Goal: Navigation & Orientation: Find specific page/section

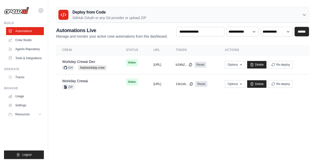
click at [41, 11] on icon at bounding box center [41, 11] width 6 height 6
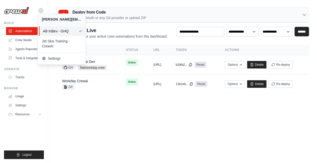
click at [59, 29] on span "AB InBev - GHQ" at bounding box center [63, 31] width 40 height 5
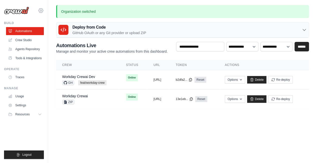
click at [40, 8] on icon at bounding box center [41, 10] width 5 height 4
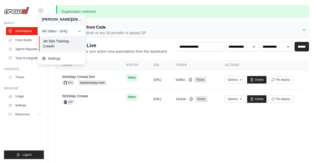
click at [55, 44] on span "Jet Skis Training - CrewAI" at bounding box center [63, 44] width 40 height 10
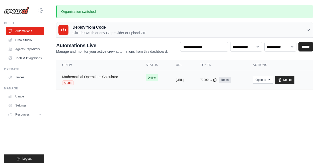
click at [90, 75] on link "Mathematical Operations Calculator" at bounding box center [90, 77] width 56 height 4
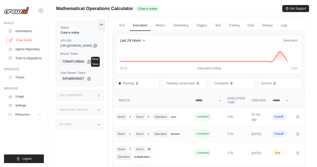
click at [26, 39] on link "Crew Studio" at bounding box center [26, 40] width 38 height 8
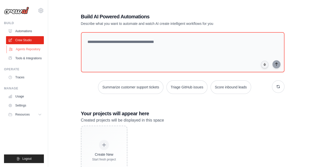
click at [27, 50] on link "Agents Repository" at bounding box center [26, 49] width 38 height 8
